Goal: Contribute content

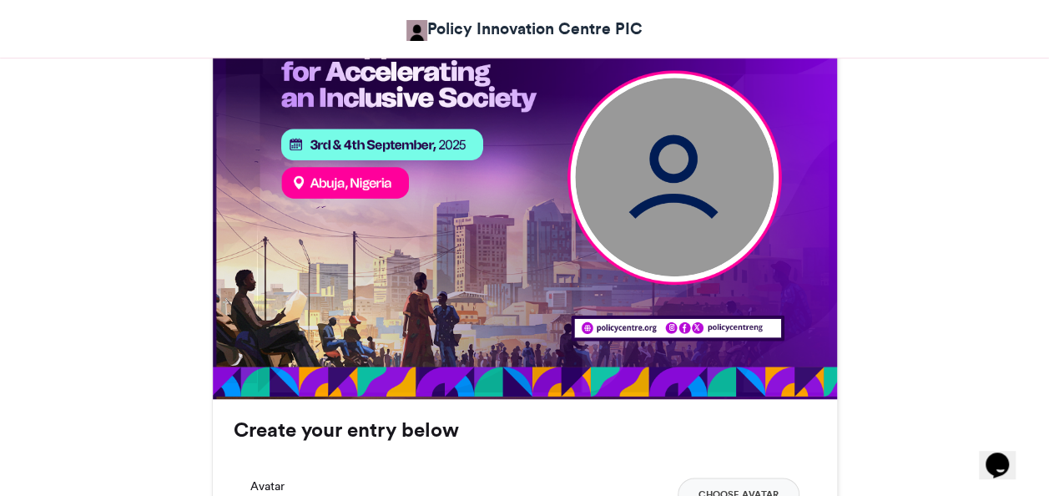
click at [657, 215] on img at bounding box center [674, 177] width 199 height 199
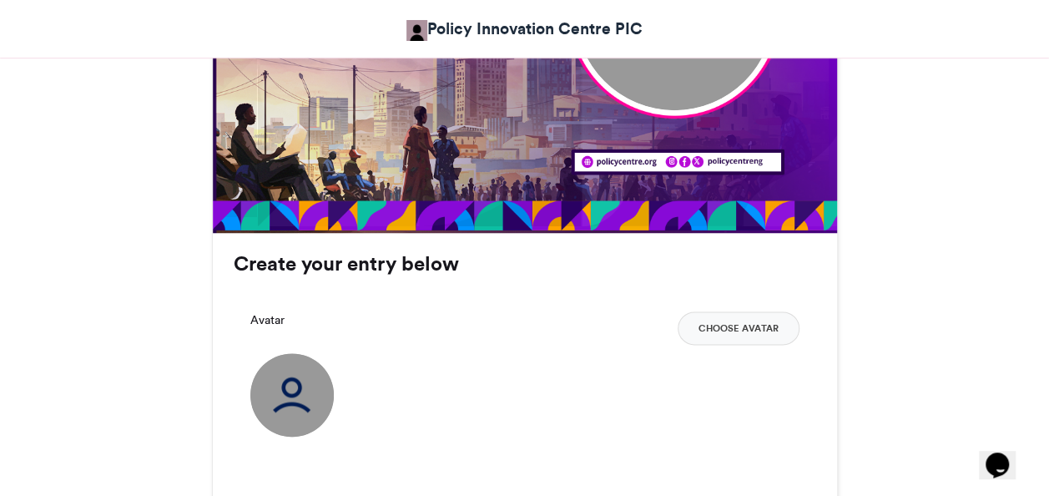
scroll to position [918, 0]
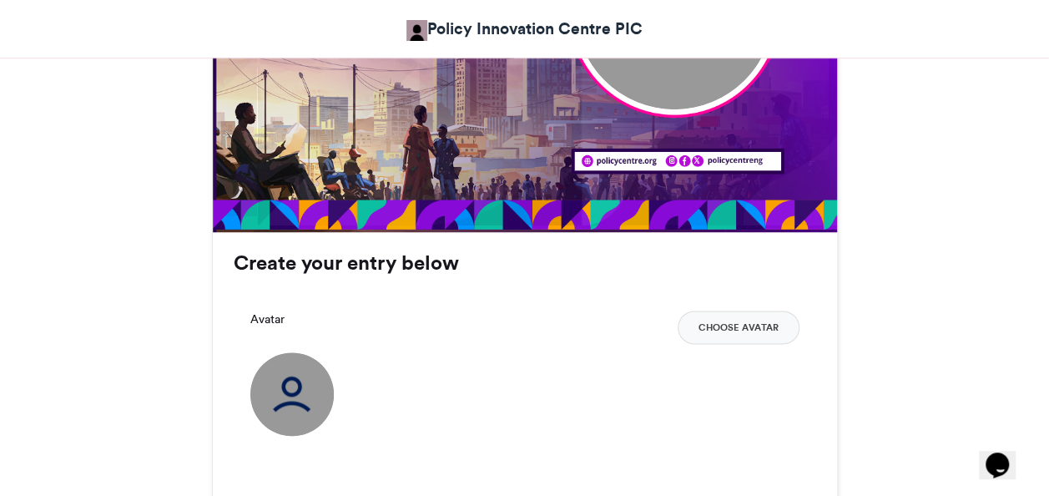
click at [462, 264] on h3 "Create your entry below" at bounding box center [525, 263] width 582 height 20
click at [723, 320] on button "Choose Avatar" at bounding box center [738, 326] width 122 height 33
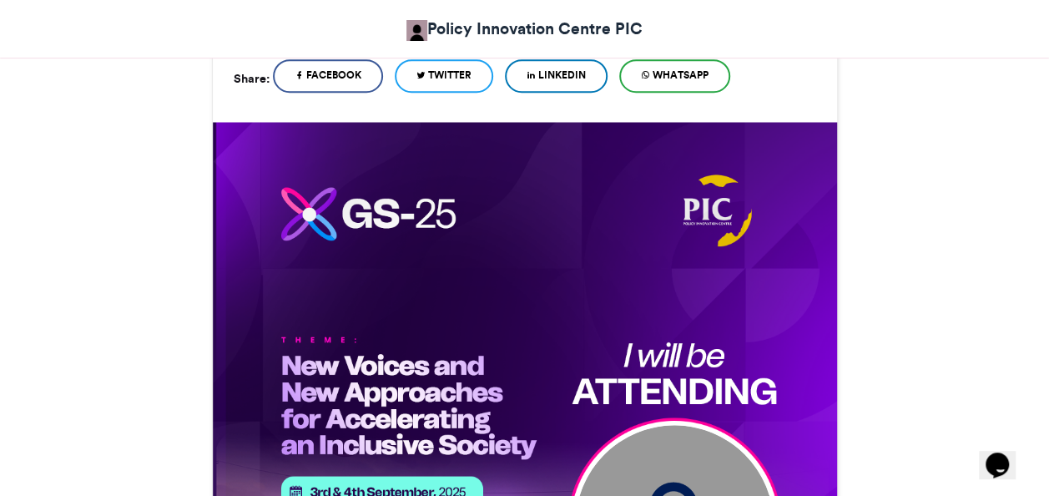
scroll to position [334, 0]
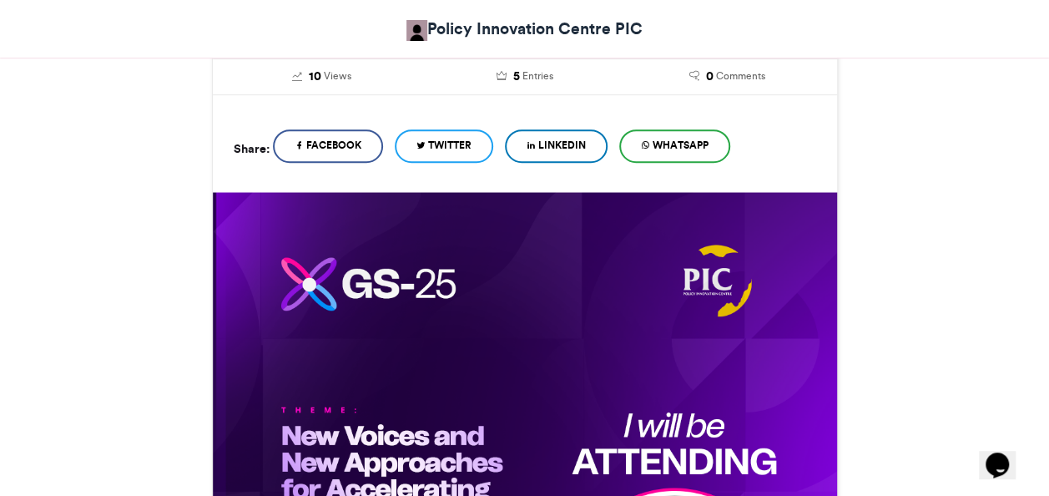
click at [410, 28] on img at bounding box center [416, 30] width 21 height 21
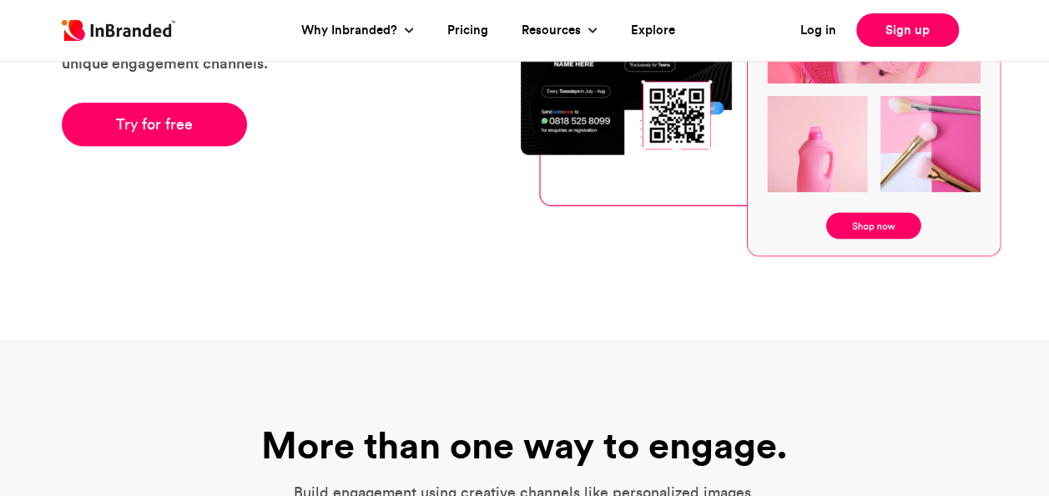
scroll to position [83, 0]
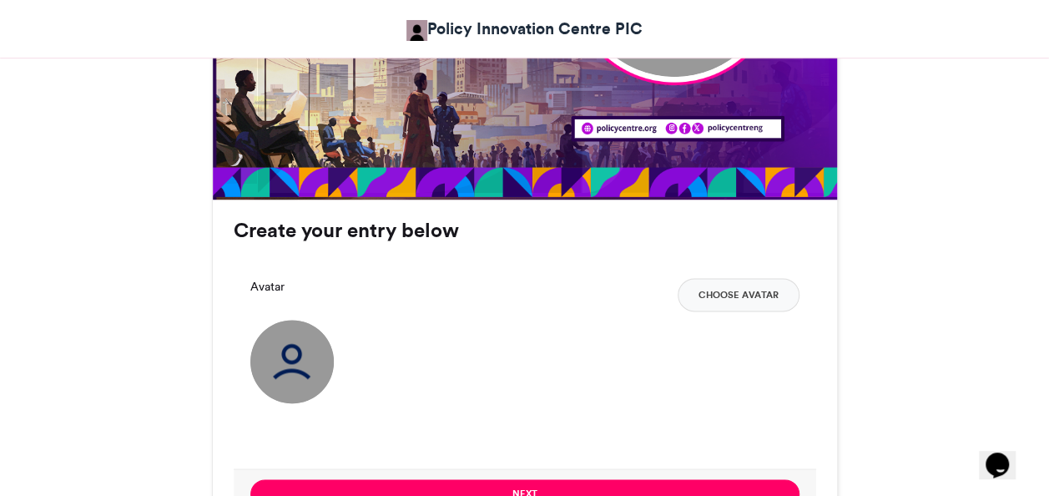
scroll to position [948, 0]
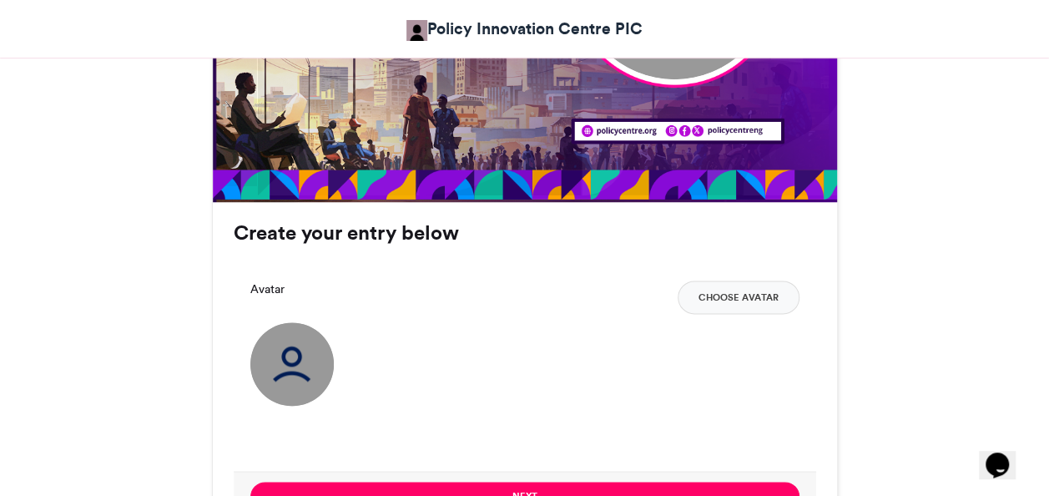
click at [399, 229] on h3 "Create your entry below" at bounding box center [525, 233] width 582 height 20
click at [441, 230] on h3 "Create your entry below" at bounding box center [525, 233] width 582 height 20
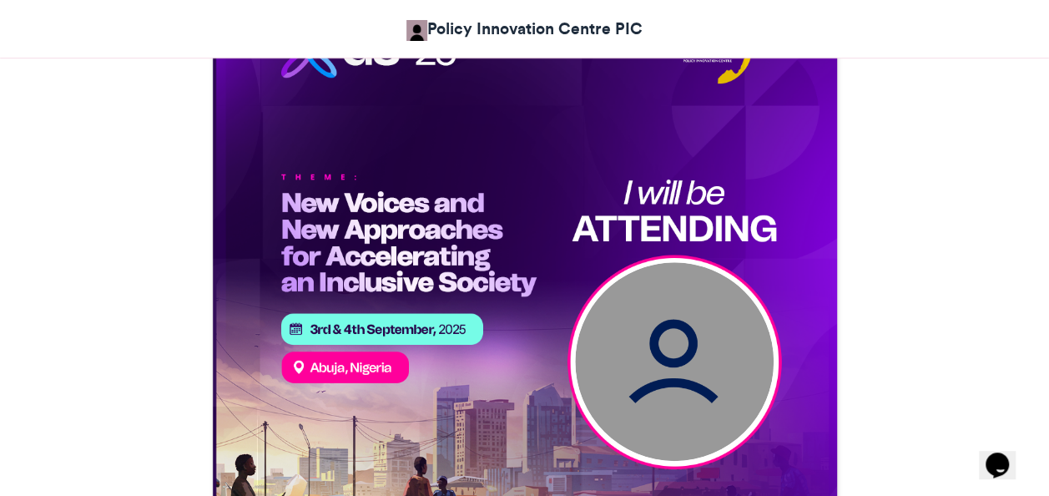
scroll to position [531, 0]
